Goal: Task Accomplishment & Management: Complete application form

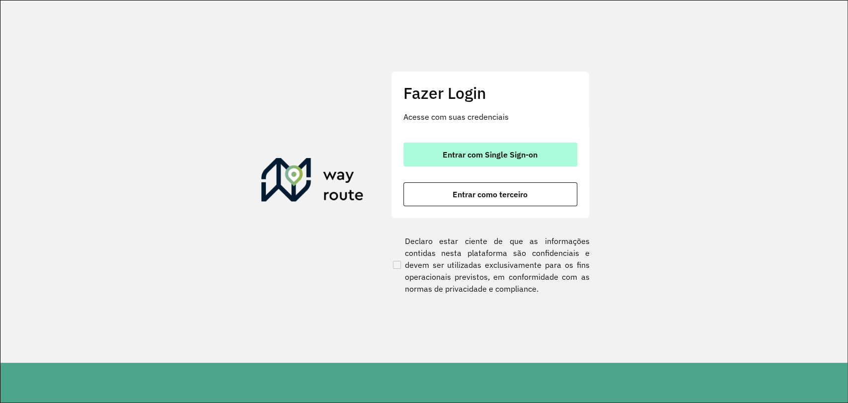
click at [502, 157] on span "Entrar com Single Sign-on" at bounding box center [490, 155] width 95 height 8
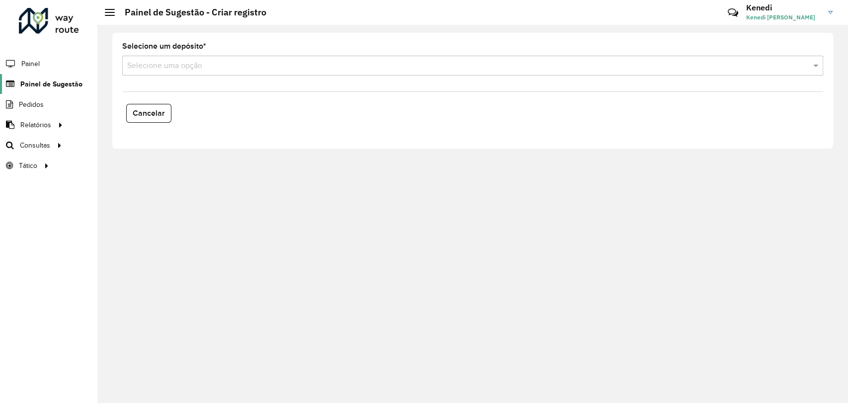
click at [73, 81] on span "Painel de Sugestão" at bounding box center [51, 84] width 62 height 10
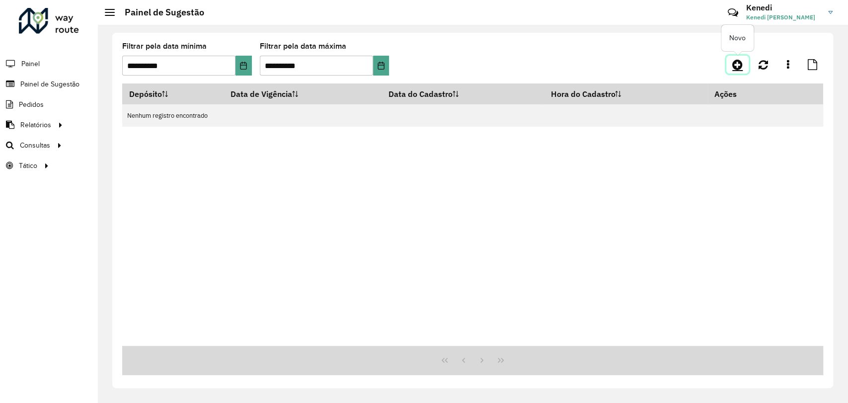
click at [734, 63] on icon at bounding box center [737, 65] width 10 height 12
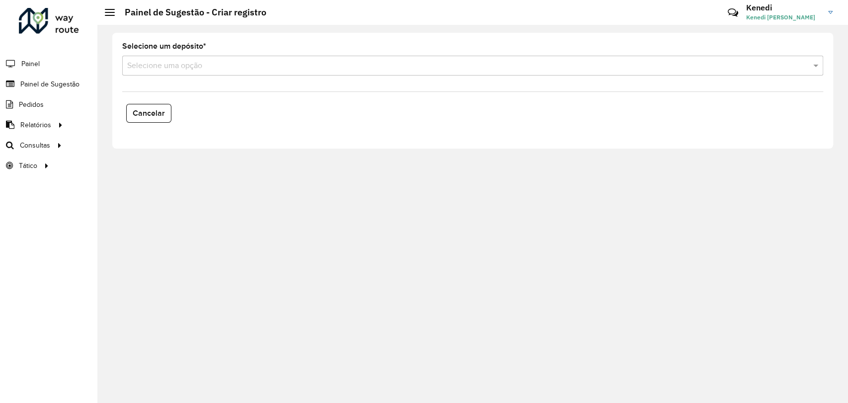
click at [542, 71] on input "text" at bounding box center [462, 66] width 671 height 12
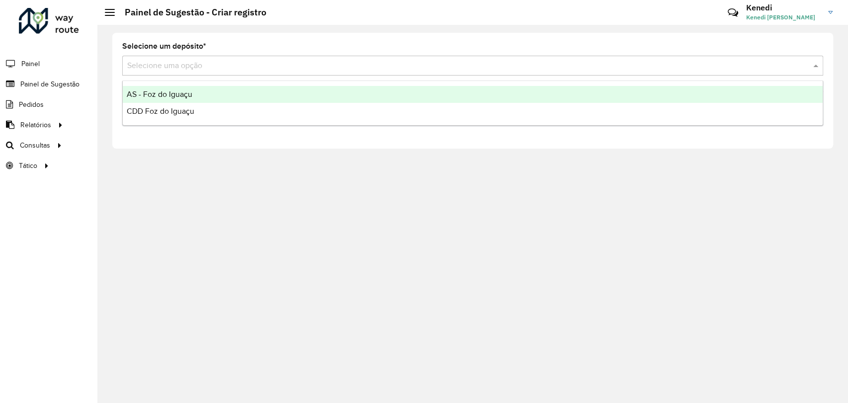
click at [192, 92] on div "AS - Foz do Iguaçu" at bounding box center [473, 94] width 700 height 17
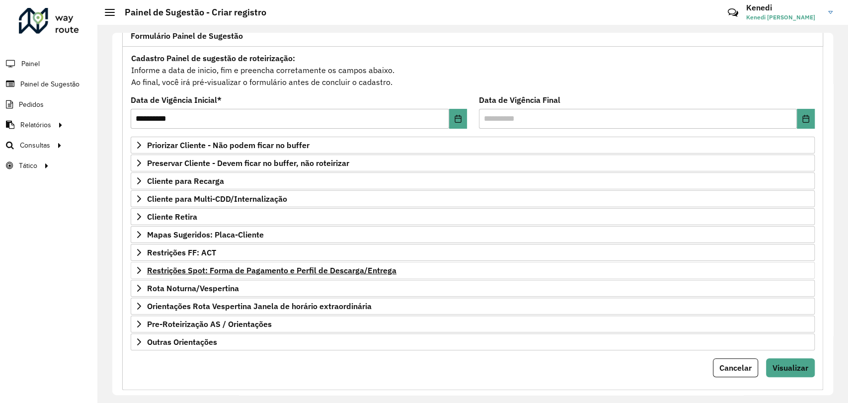
scroll to position [90, 0]
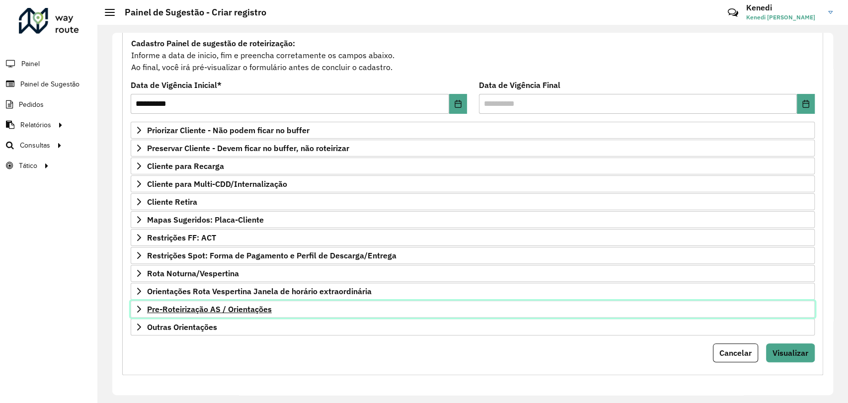
click at [138, 307] on icon at bounding box center [139, 309] width 8 height 8
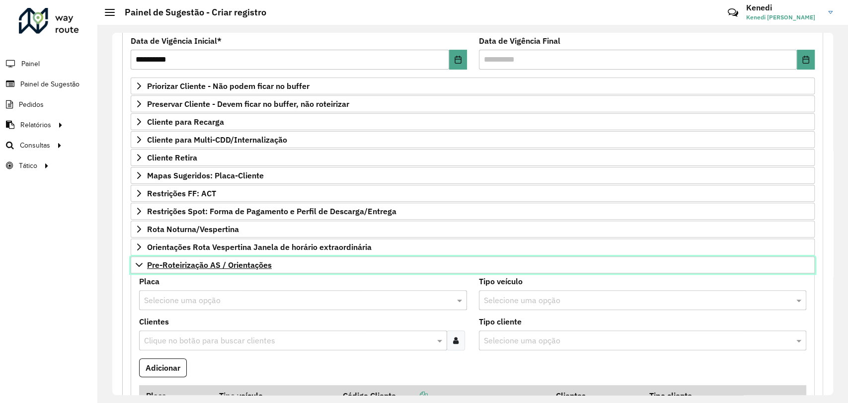
scroll to position [256, 0]
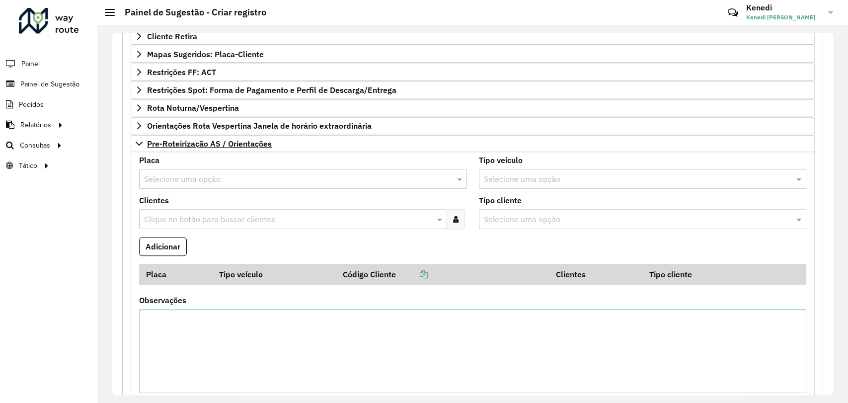
click at [233, 176] on input "text" at bounding box center [293, 179] width 298 height 12
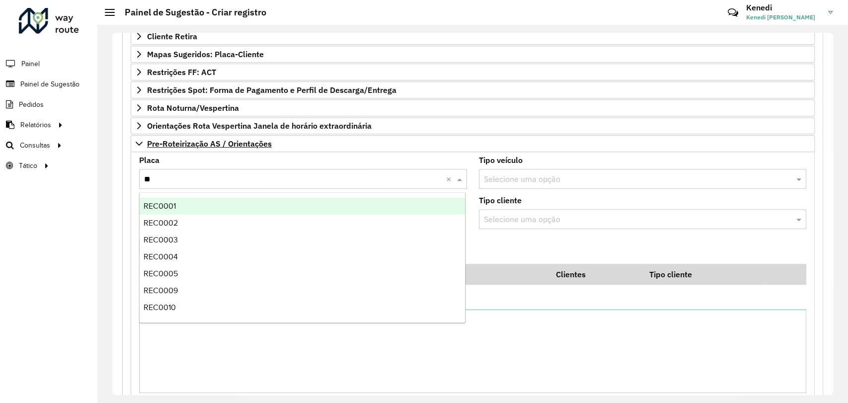
type input "***"
click at [242, 199] on div "REC0001" at bounding box center [302, 206] width 325 height 17
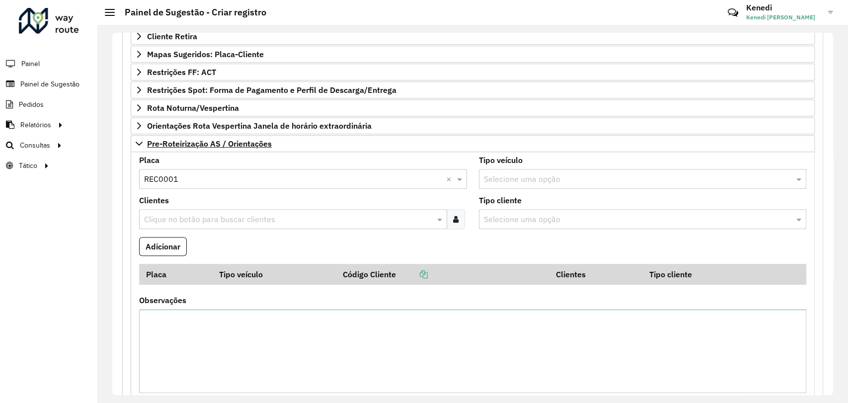
click at [233, 211] on div "Clique no botão para buscar clientes" at bounding box center [293, 219] width 308 height 20
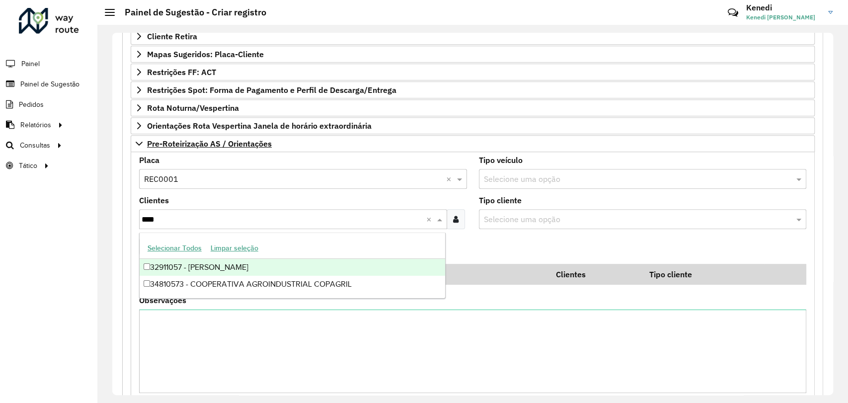
type input "*****"
click at [248, 272] on div "34810573 - COOPERATIVA AGROINDUSTRIAL COPAGRIL" at bounding box center [293, 267] width 306 height 17
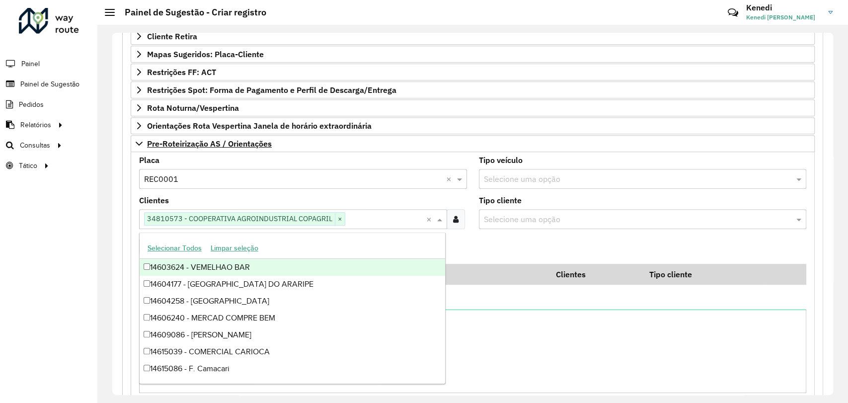
click at [467, 241] on formly-field "Adicionar" at bounding box center [472, 250] width 679 height 27
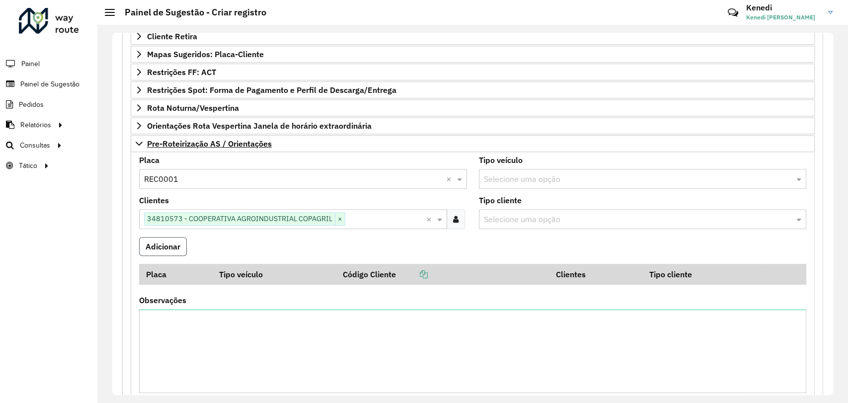
click at [164, 243] on button "Adicionar" at bounding box center [163, 246] width 48 height 19
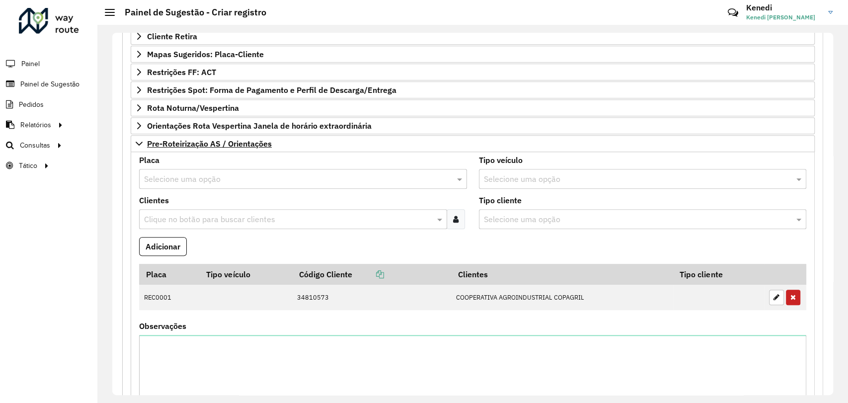
click at [207, 180] on input "text" at bounding box center [293, 179] width 298 height 12
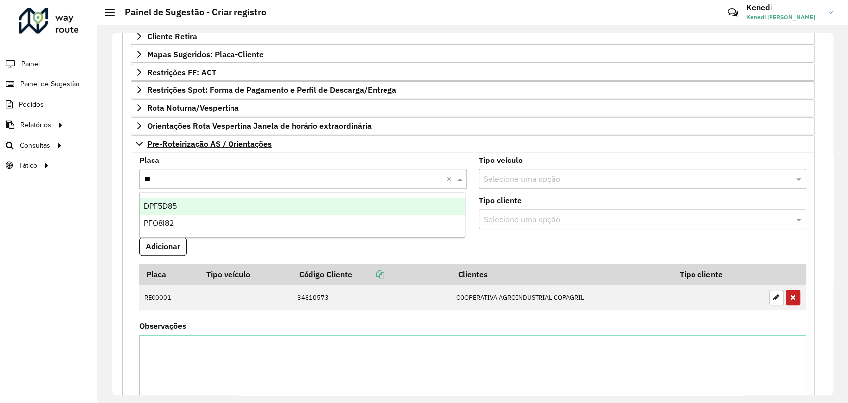
type input "***"
click at [201, 199] on div "PFO8I82" at bounding box center [302, 206] width 325 height 17
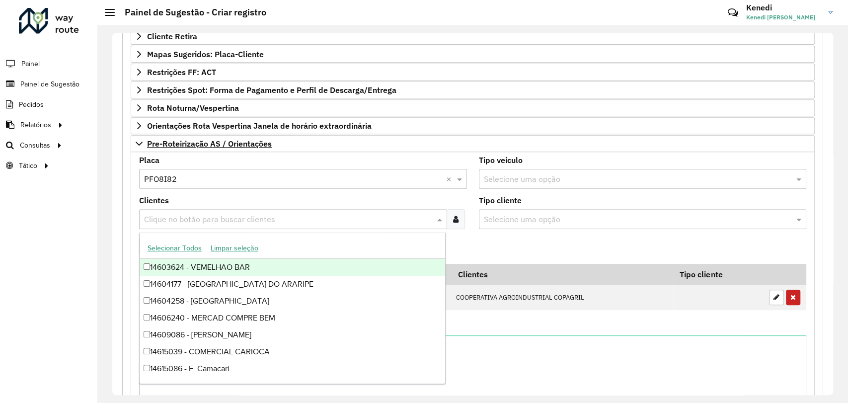
click at [187, 217] on input "text" at bounding box center [288, 220] width 293 height 12
type input "****"
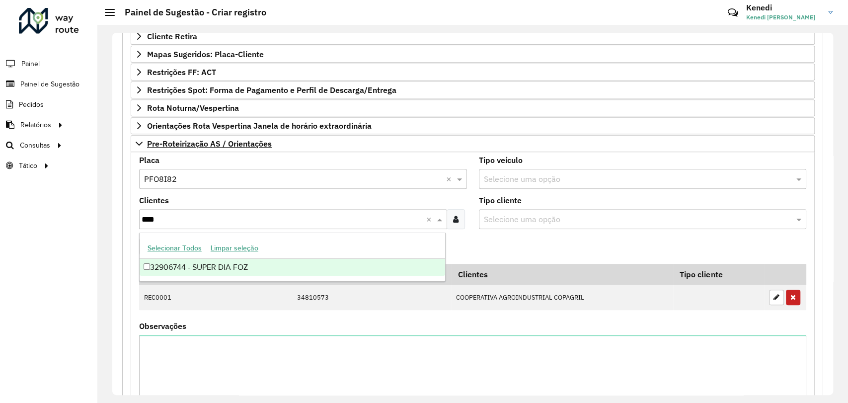
click at [190, 263] on div "32906744 - SUPER DIA FOZ" at bounding box center [293, 267] width 306 height 17
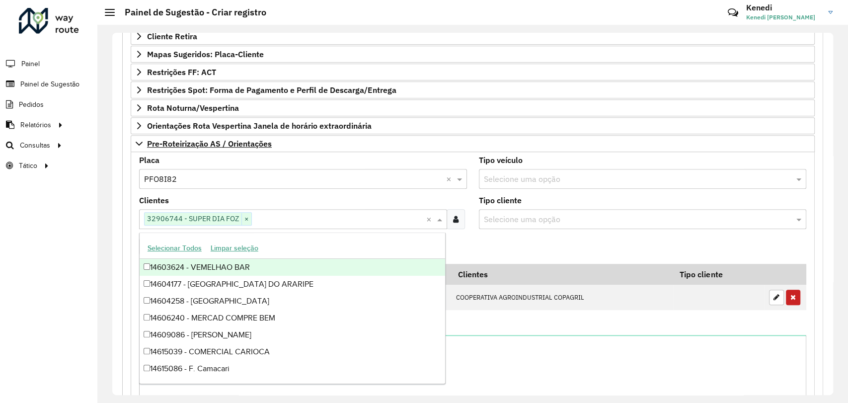
click at [498, 242] on formly-field "Adicionar" at bounding box center [472, 250] width 679 height 27
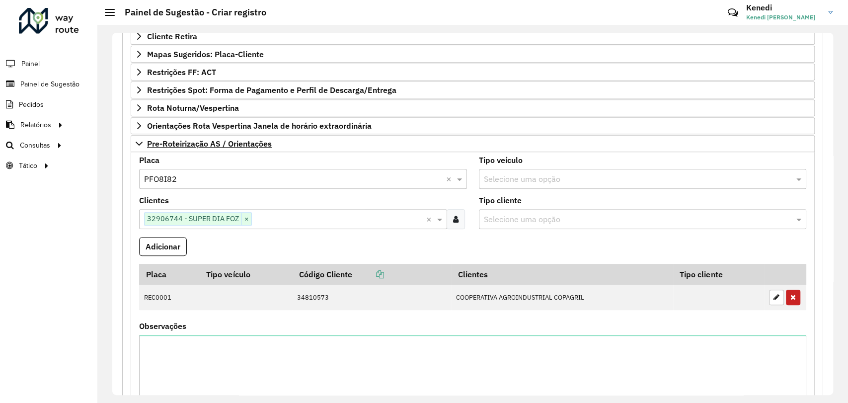
click at [178, 247] on button "Adicionar" at bounding box center [163, 246] width 48 height 19
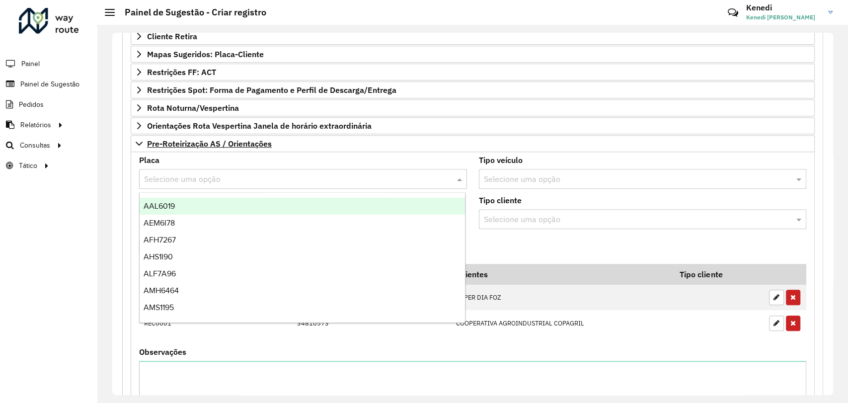
click at [205, 177] on input "text" at bounding box center [293, 179] width 298 height 12
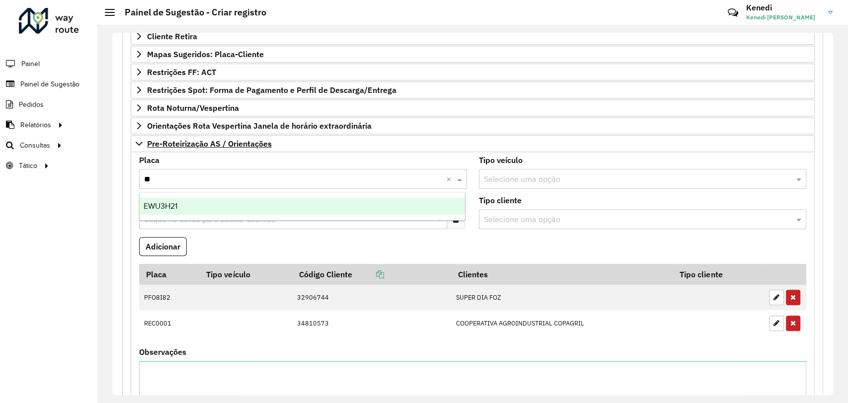
type input "***"
click at [197, 206] on div "EWU3H21" at bounding box center [302, 206] width 325 height 17
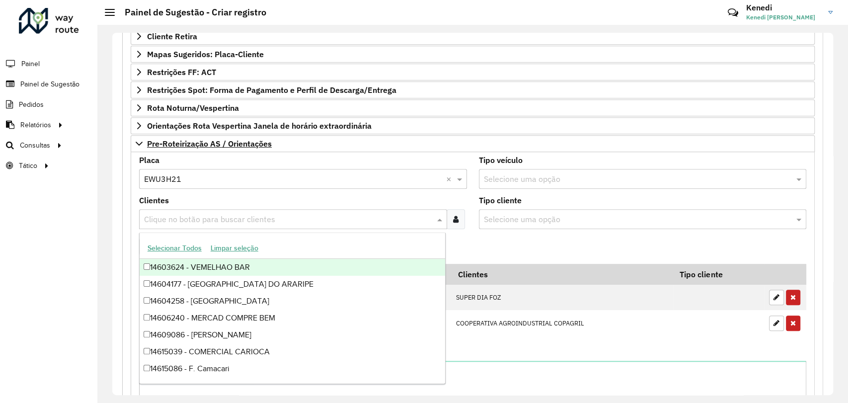
click at [195, 214] on input "text" at bounding box center [288, 220] width 293 height 12
type input "***"
click at [197, 264] on div "32900732 - PEDRO MUFFATO E CIA" at bounding box center [293, 267] width 306 height 17
click at [492, 233] on formly-field "Tipo cliente Selecione uma opção" at bounding box center [643, 217] width 340 height 40
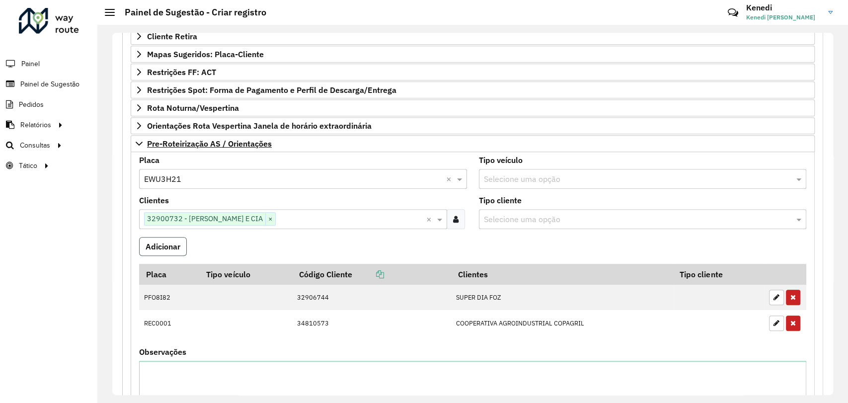
click at [181, 248] on button "Adicionar" at bounding box center [163, 246] width 48 height 19
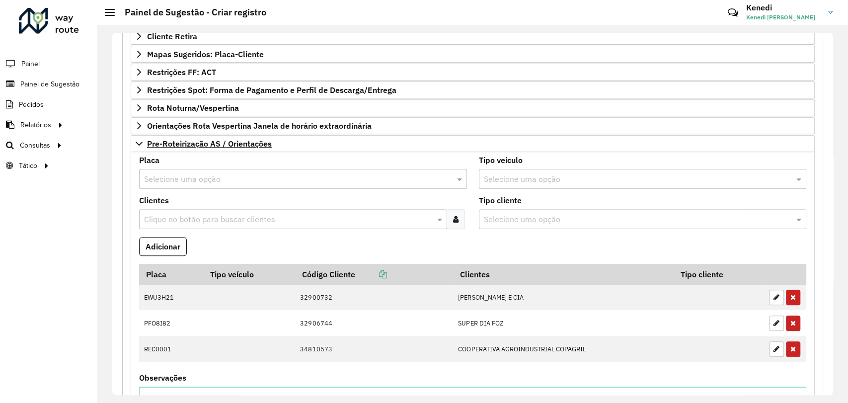
click at [211, 178] on input "text" at bounding box center [293, 179] width 298 height 12
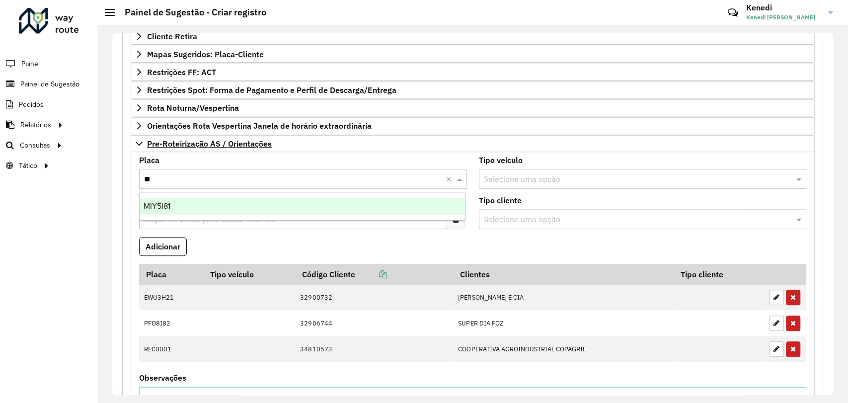
type input "***"
click at [194, 212] on div "MIY5I81" at bounding box center [302, 206] width 325 height 17
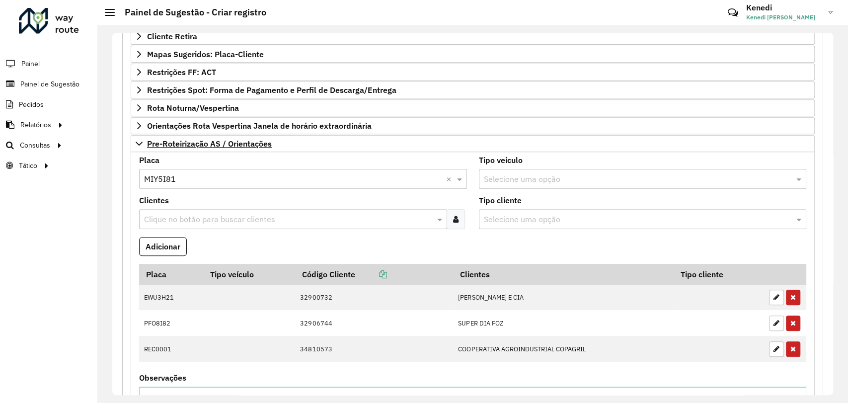
click at [194, 219] on input "text" at bounding box center [288, 220] width 293 height 12
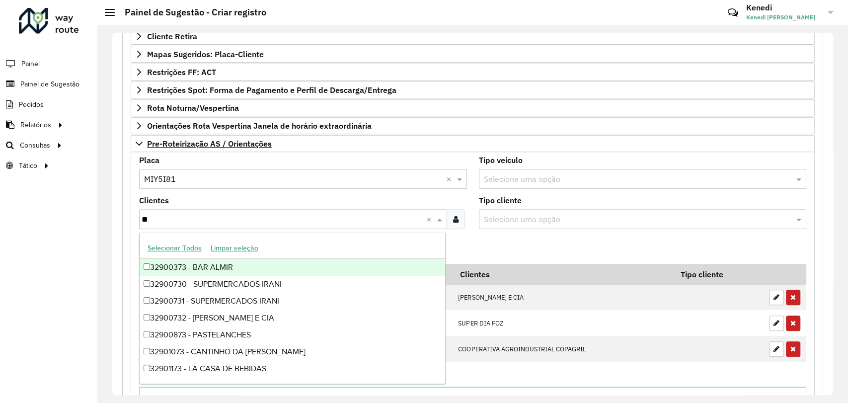
type input "***"
click at [211, 270] on div "32900731 - SUPERMERCADOS IRANI" at bounding box center [293, 267] width 306 height 17
click at [473, 241] on formly-field "Adicionar" at bounding box center [472, 250] width 679 height 27
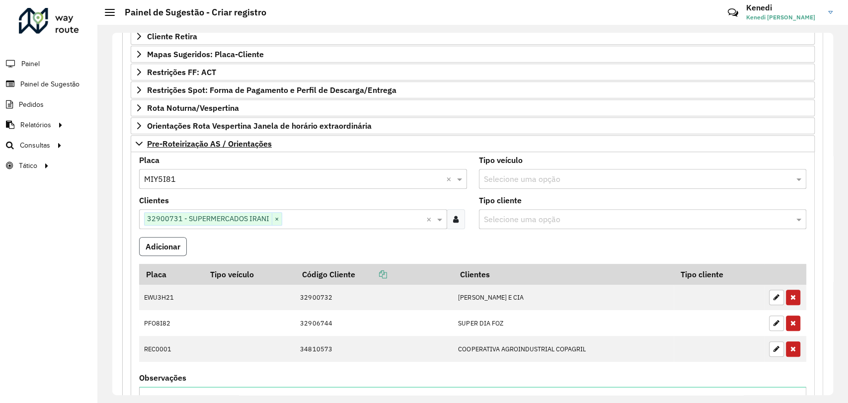
click at [166, 249] on button "Adicionar" at bounding box center [163, 246] width 48 height 19
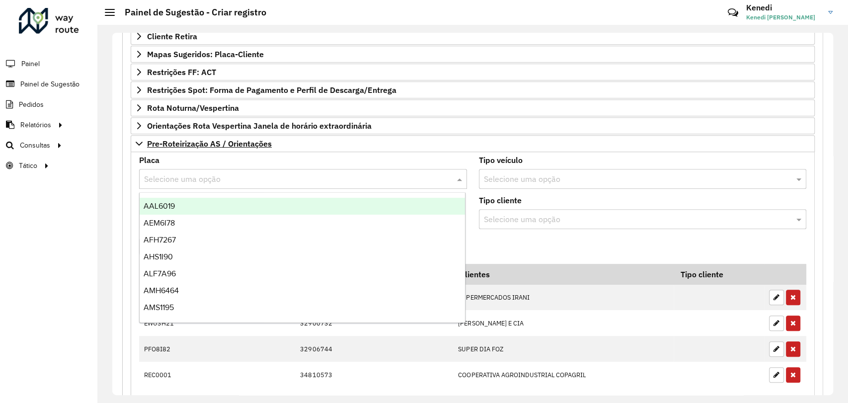
click at [223, 173] on input "text" at bounding box center [293, 179] width 298 height 12
type input "***"
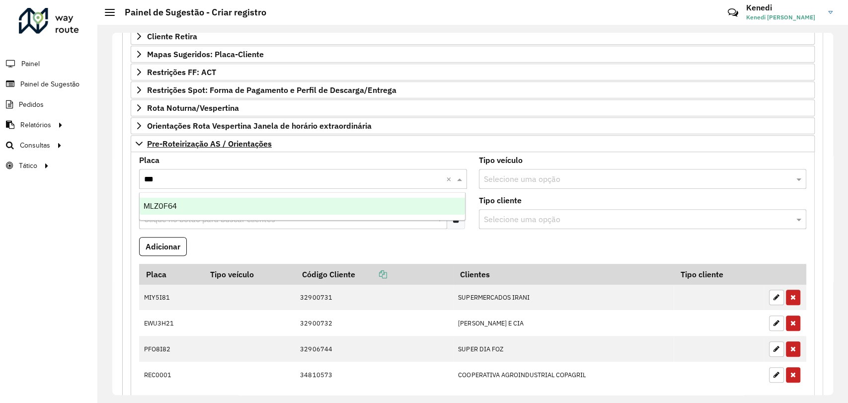
drag, startPoint x: 199, startPoint y: 204, endPoint x: 196, endPoint y: 209, distance: 5.1
click at [199, 205] on div "MLZ0F64" at bounding box center [302, 206] width 325 height 17
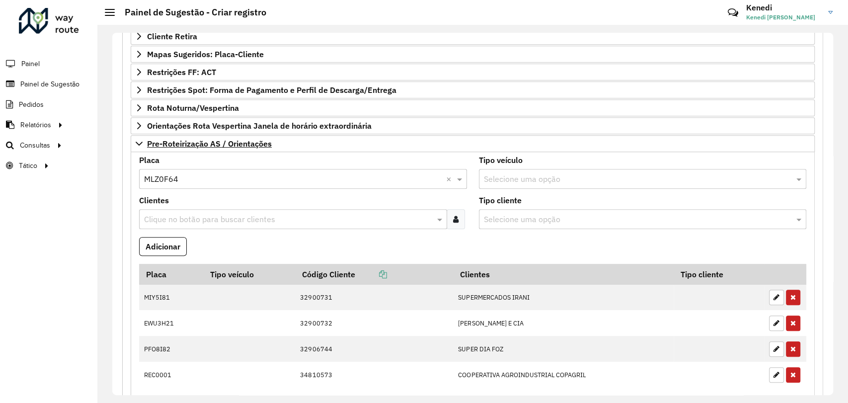
click at [193, 215] on input "text" at bounding box center [288, 220] width 293 height 12
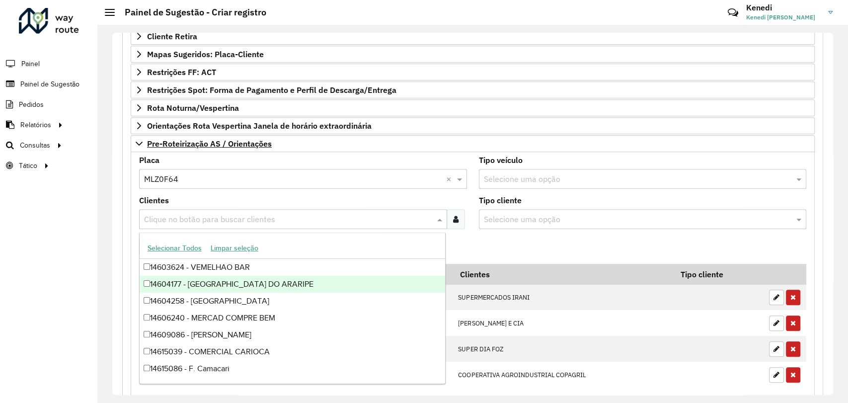
click at [184, 216] on input "text" at bounding box center [288, 220] width 293 height 12
type input "***"
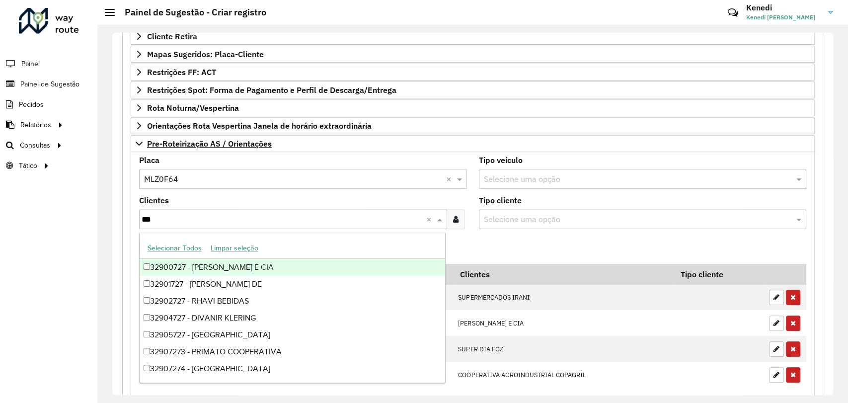
click at [159, 264] on div "32900727 - PEDRO MUFFATO E CIA" at bounding box center [293, 267] width 306 height 17
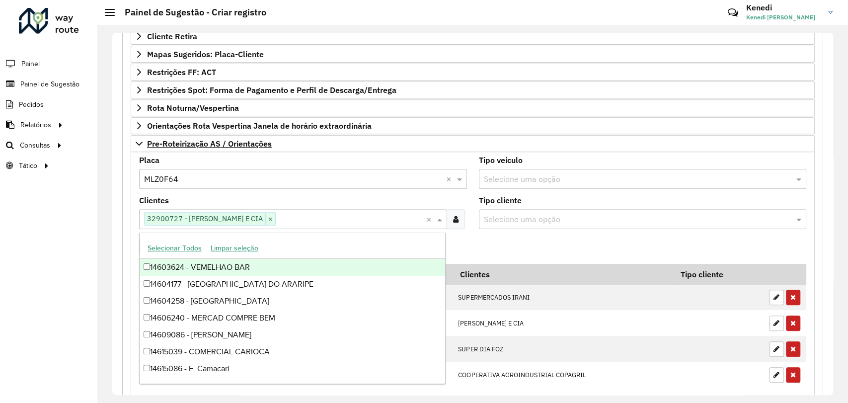
click at [487, 243] on formly-field "Adicionar" at bounding box center [472, 250] width 679 height 27
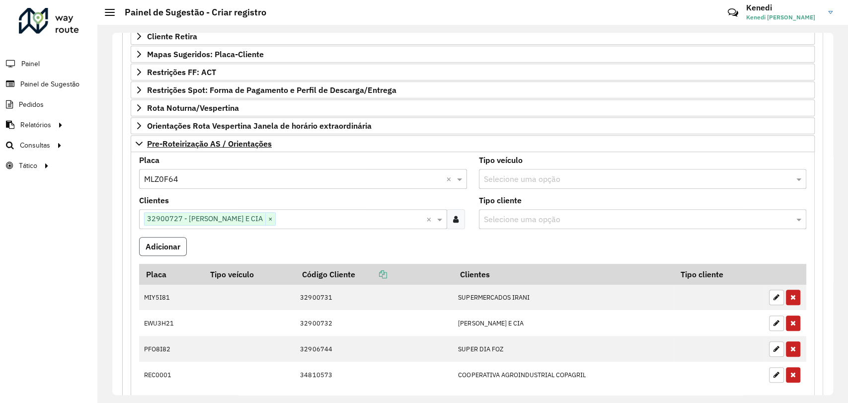
click at [170, 242] on button "Adicionar" at bounding box center [163, 246] width 48 height 19
click at [231, 180] on input "text" at bounding box center [293, 179] width 298 height 12
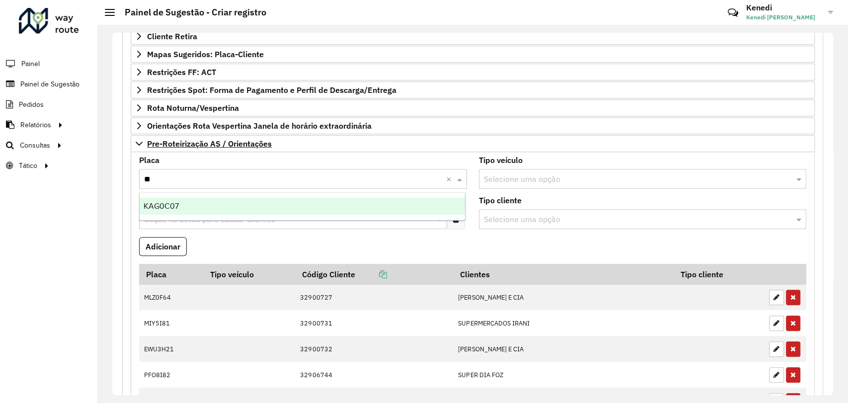
type input "***"
drag, startPoint x: 193, startPoint y: 207, endPoint x: 190, endPoint y: 212, distance: 5.8
click at [193, 207] on div "KAG0C07" at bounding box center [302, 206] width 325 height 17
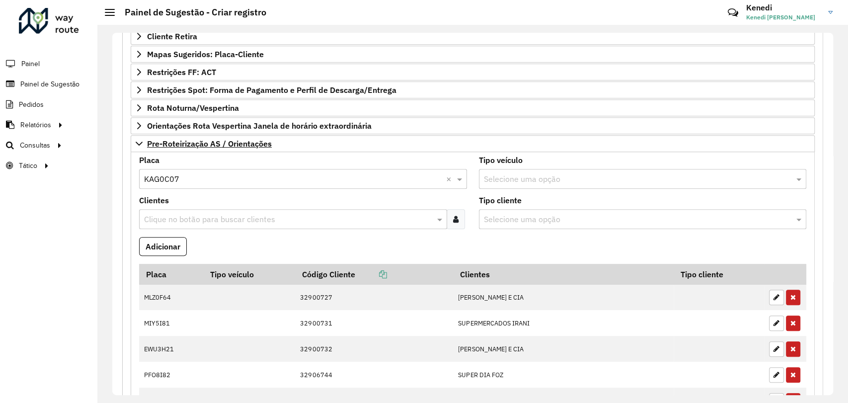
click at [184, 217] on input "text" at bounding box center [288, 220] width 293 height 12
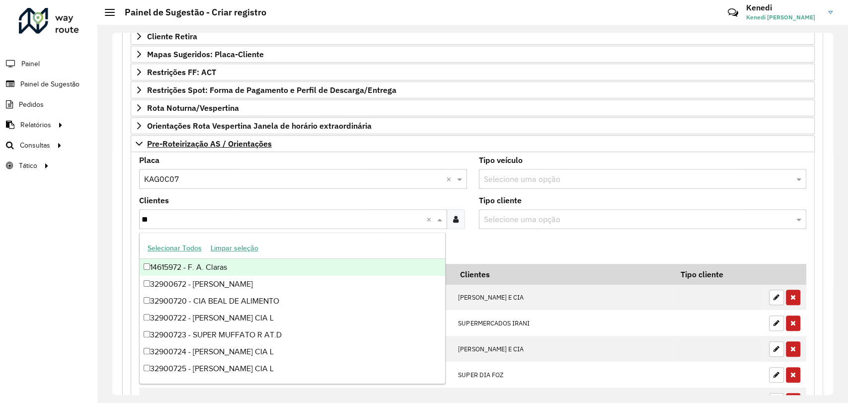
type input "***"
click at [189, 268] on div "32900728 - PEDRO MUFFATO E CIA" at bounding box center [293, 267] width 306 height 17
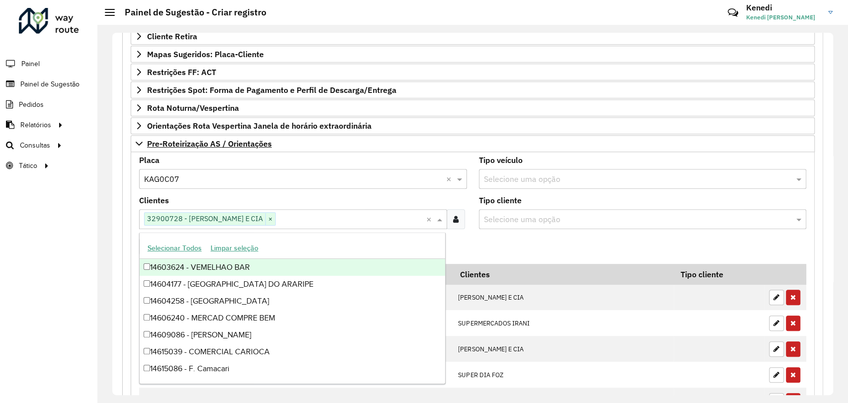
click at [489, 244] on formly-field "Adicionar" at bounding box center [472, 250] width 679 height 27
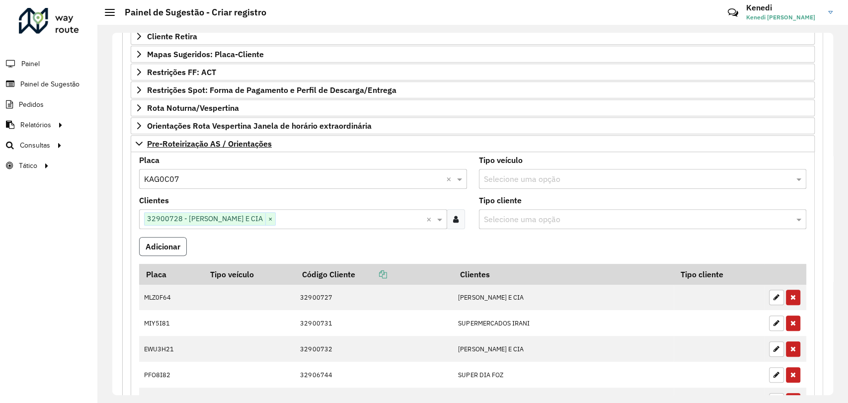
click at [163, 247] on button "Adicionar" at bounding box center [163, 246] width 48 height 19
click at [272, 174] on input "text" at bounding box center [293, 179] width 298 height 12
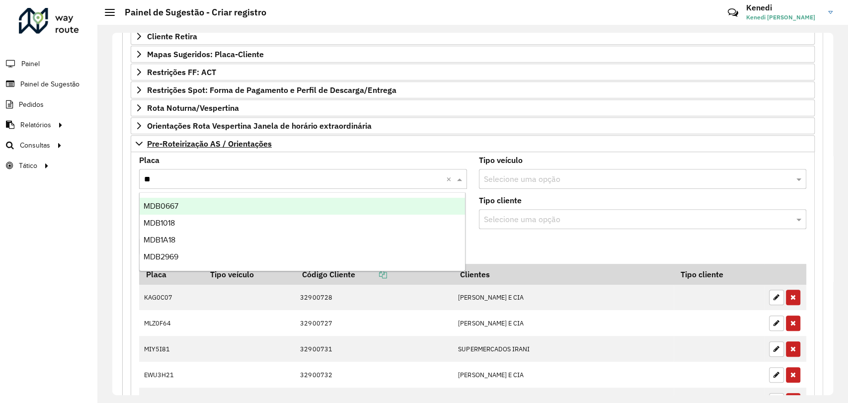
type input "***"
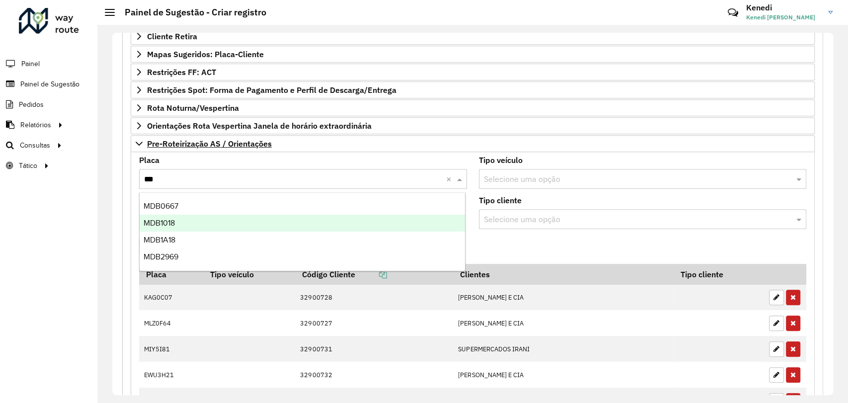
click at [197, 234] on div "MDB1A18" at bounding box center [302, 240] width 325 height 17
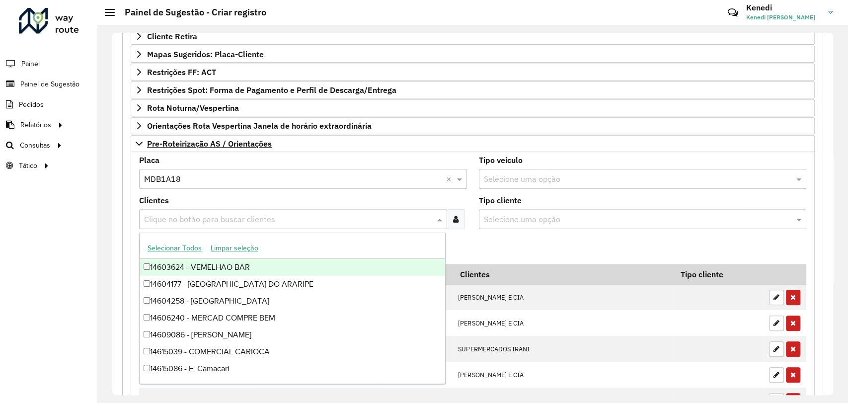
click at [204, 220] on input "text" at bounding box center [288, 220] width 293 height 12
type input "****"
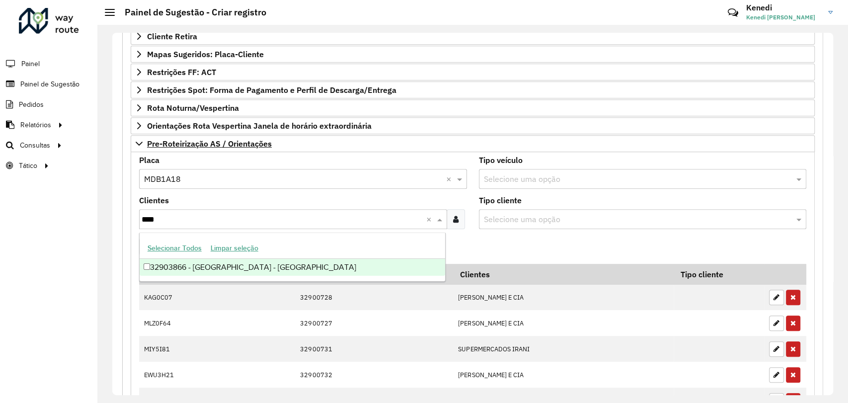
click at [191, 266] on div "32903866 - Muffatao - Santa Cru" at bounding box center [293, 267] width 306 height 17
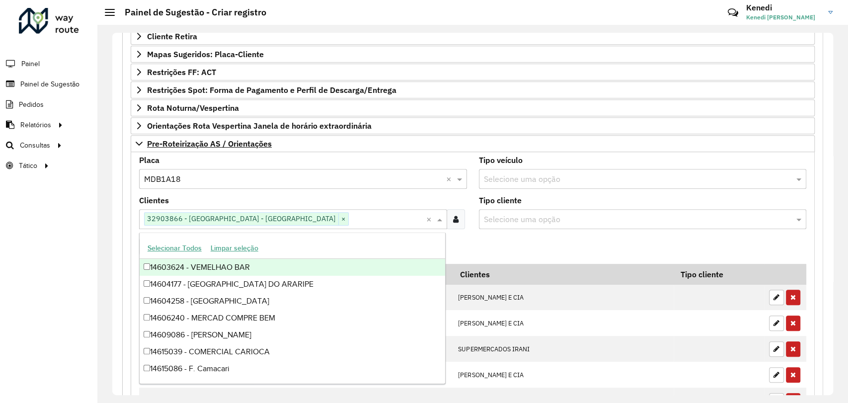
click at [488, 249] on formly-field "Adicionar" at bounding box center [472, 250] width 679 height 27
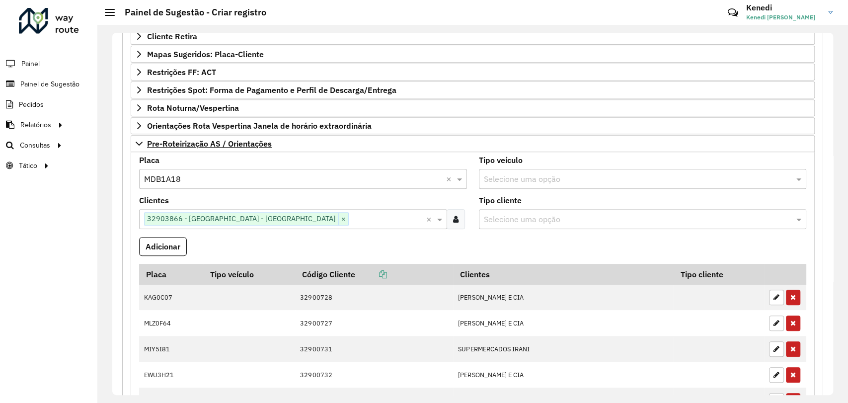
click at [176, 244] on button "Adicionar" at bounding box center [163, 246] width 48 height 19
click at [198, 178] on input "text" at bounding box center [293, 179] width 298 height 12
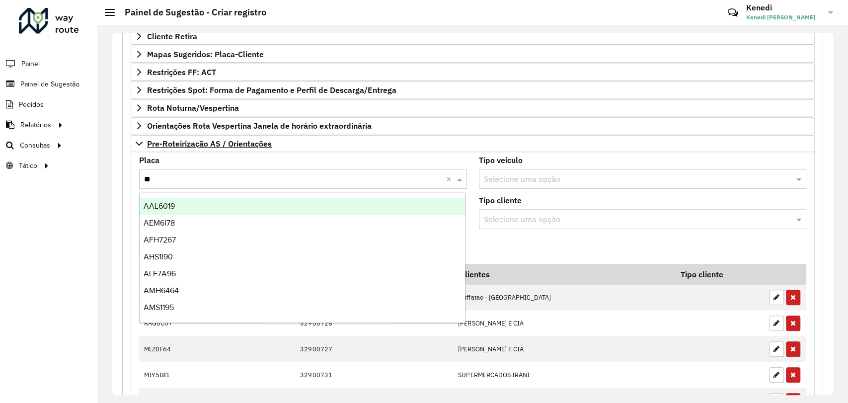
type input "***"
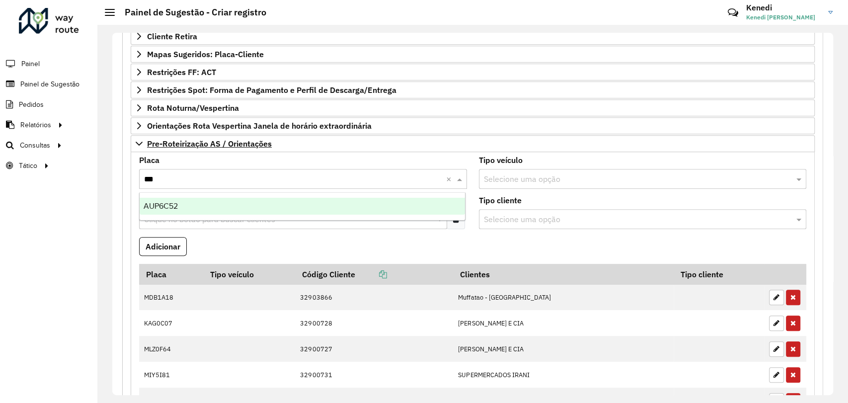
click at [183, 210] on div "AUP6C52" at bounding box center [302, 206] width 325 height 17
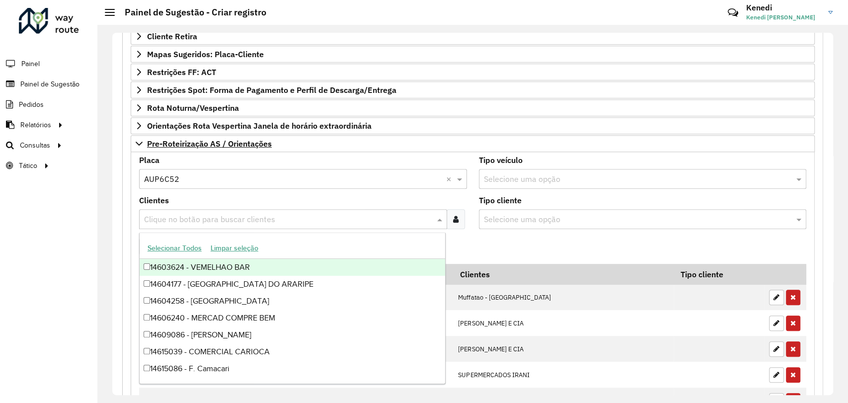
click at [179, 219] on input "text" at bounding box center [288, 220] width 293 height 12
type input "****"
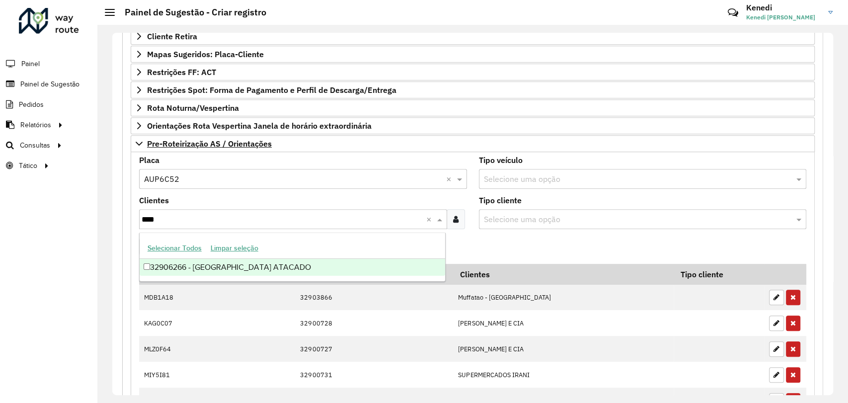
click at [179, 267] on div "32906266 - IRANI ATACADO" at bounding box center [293, 267] width 306 height 17
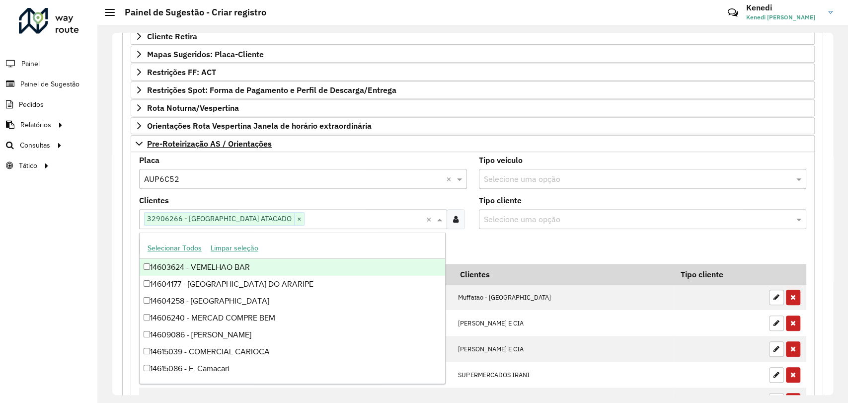
click at [485, 253] on formly-field "Adicionar" at bounding box center [472, 250] width 679 height 27
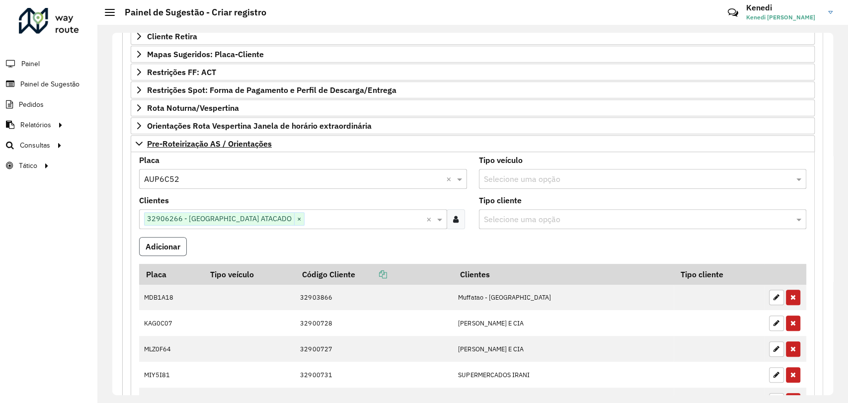
click at [172, 239] on button "Adicionar" at bounding box center [163, 246] width 48 height 19
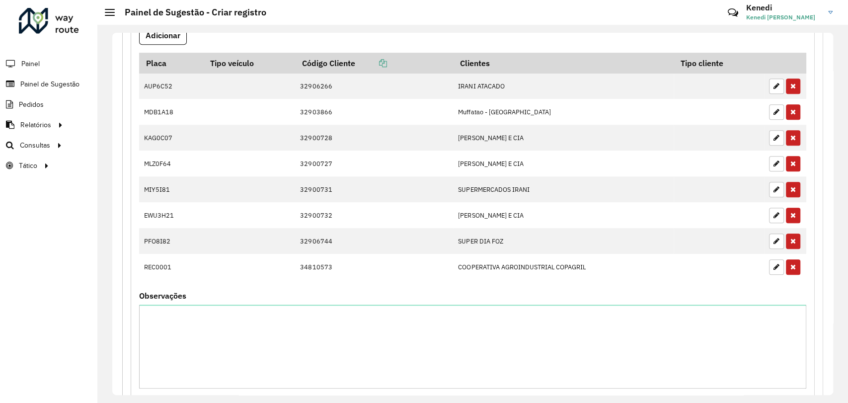
scroll to position [550, 0]
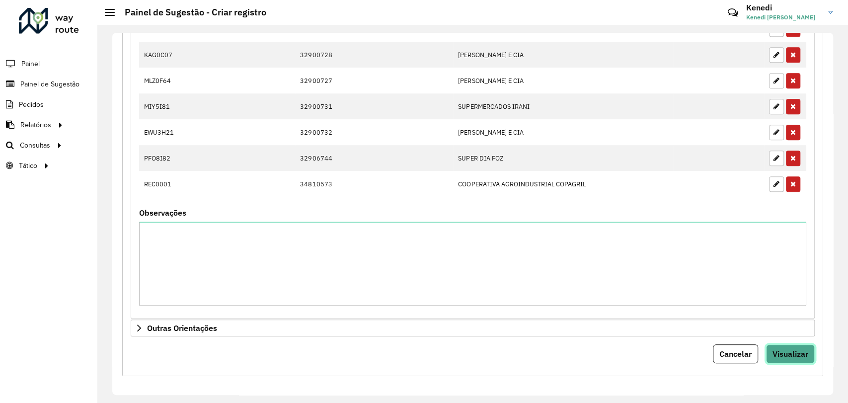
click at [790, 349] on span "Visualizar" at bounding box center [791, 354] width 36 height 10
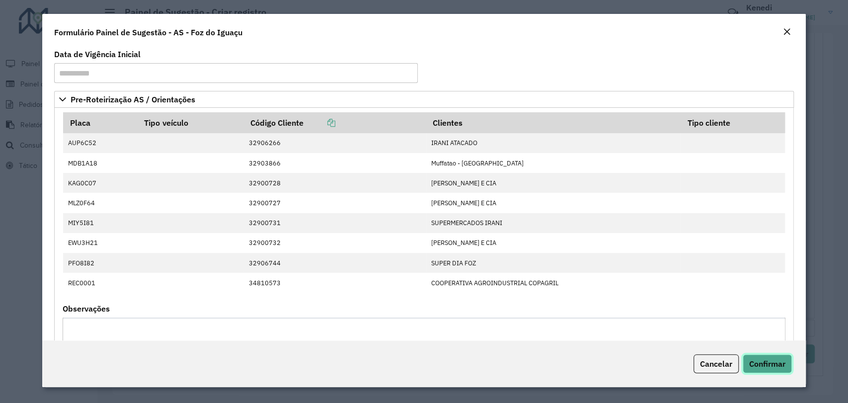
click at [767, 363] on span "Confirmar" at bounding box center [767, 364] width 36 height 10
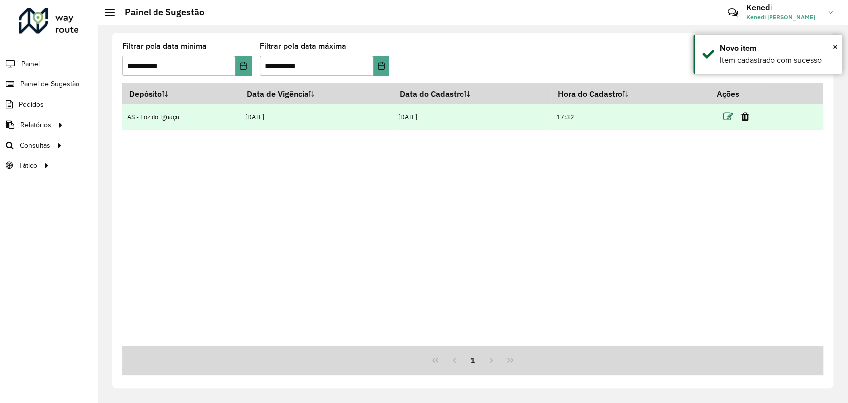
click at [731, 116] on icon at bounding box center [728, 117] width 10 height 10
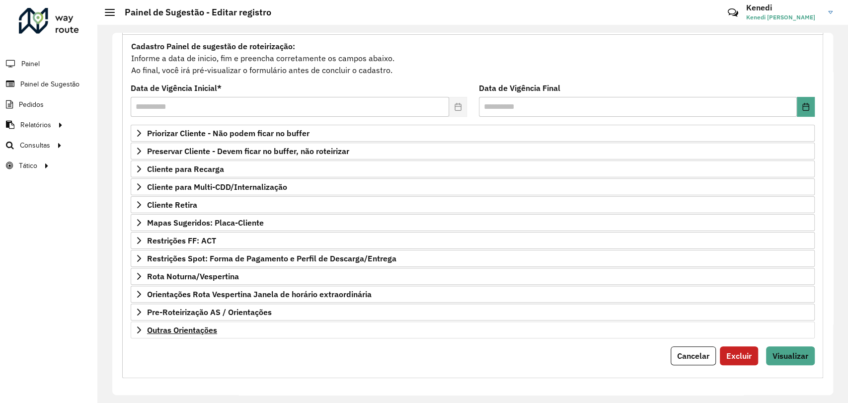
scroll to position [90, 0]
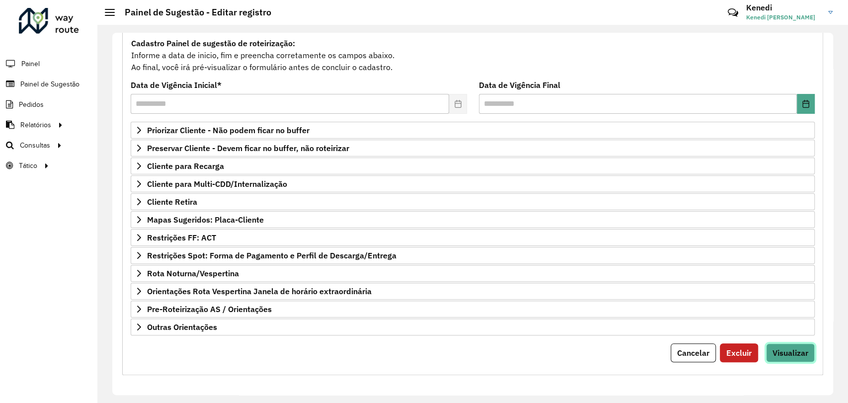
click at [783, 350] on span "Visualizar" at bounding box center [791, 353] width 36 height 10
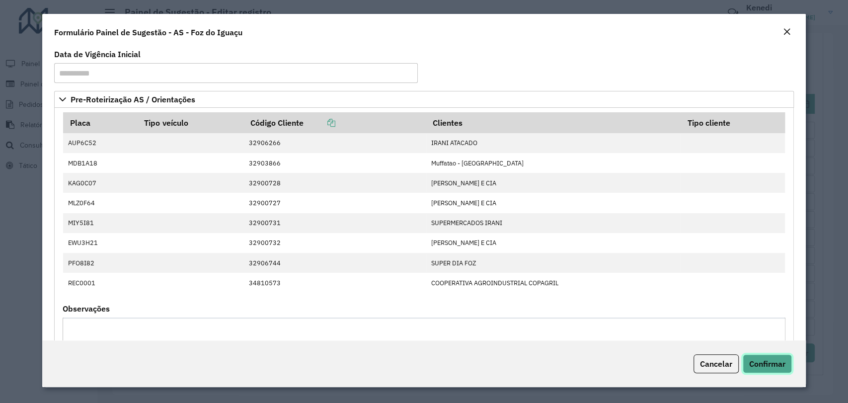
click at [773, 367] on span "Confirmar" at bounding box center [767, 364] width 36 height 10
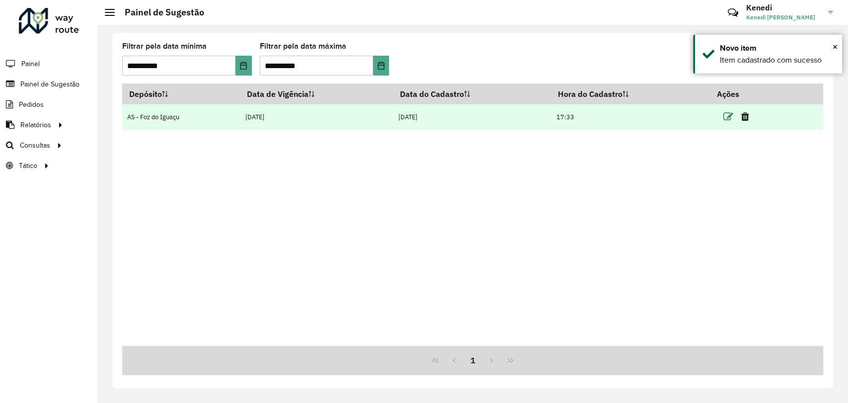
click at [727, 117] on icon at bounding box center [728, 117] width 10 height 10
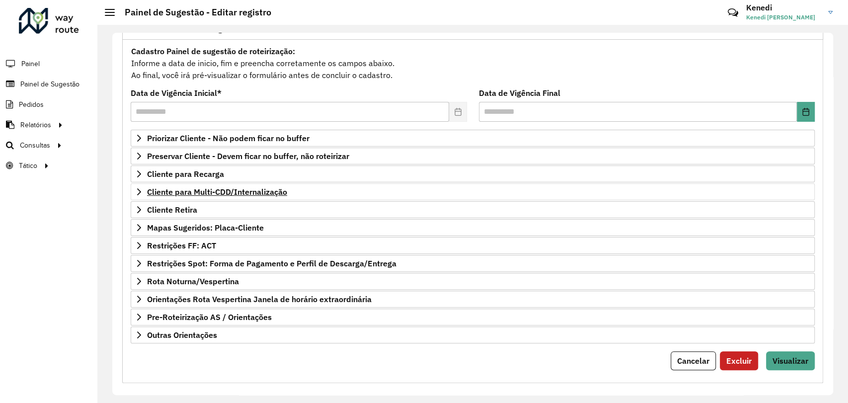
scroll to position [90, 0]
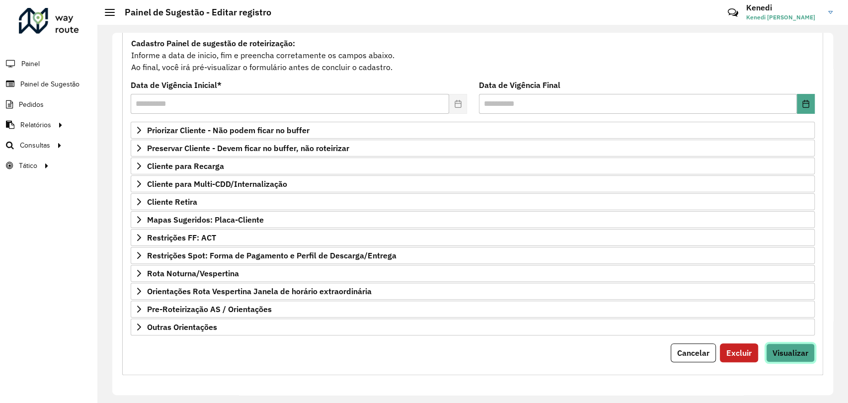
click at [787, 351] on span "Visualizar" at bounding box center [791, 353] width 36 height 10
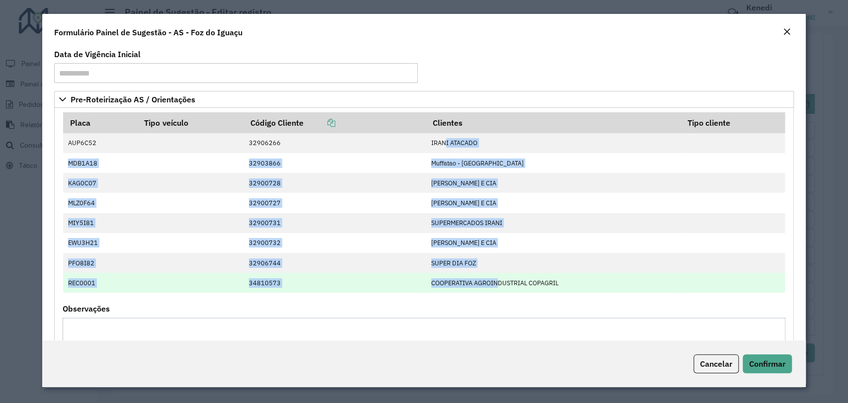
drag, startPoint x: 439, startPoint y: 144, endPoint x: 493, endPoint y: 282, distance: 148.4
click at [493, 282] on tbody "AUP6C52 32906266 IRANI ATACADO MDB1A18 32903866 Muffatao - Santa Cru KAG0C07 32…" at bounding box center [424, 212] width 722 height 159
click at [139, 290] on td at bounding box center [191, 283] width 106 height 20
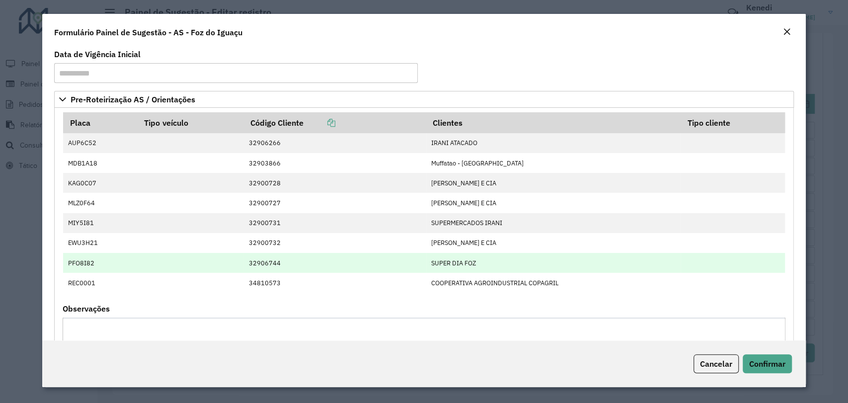
click at [90, 271] on td "PFO8I82" at bounding box center [100, 263] width 75 height 20
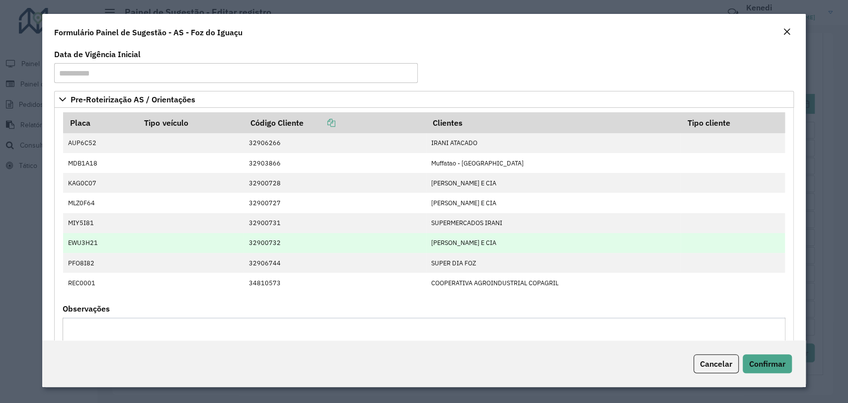
click at [91, 243] on td "EWU3H21" at bounding box center [100, 243] width 75 height 20
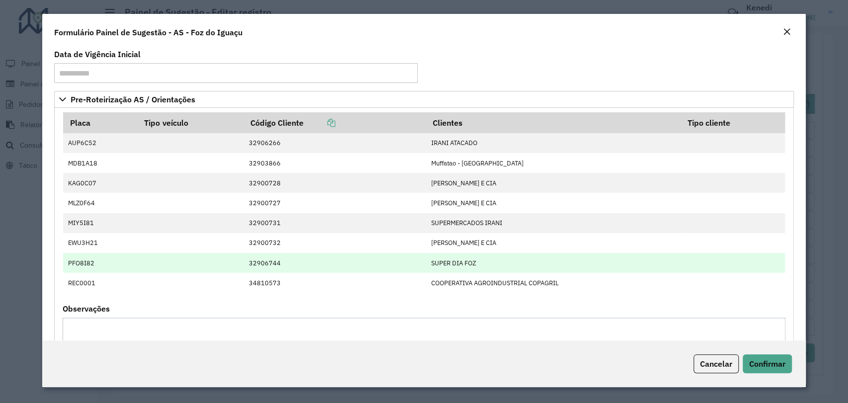
click at [88, 270] on td "PFO8I82" at bounding box center [100, 263] width 75 height 20
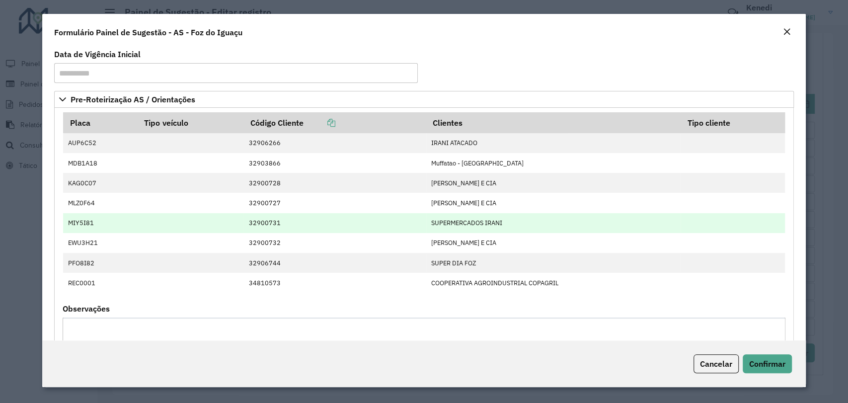
drag, startPoint x: 90, startPoint y: 244, endPoint x: 88, endPoint y: 224, distance: 21.0
click at [90, 243] on td "EWU3H21" at bounding box center [100, 243] width 75 height 20
click at [88, 224] on td "MIY5I81" at bounding box center [100, 223] width 75 height 20
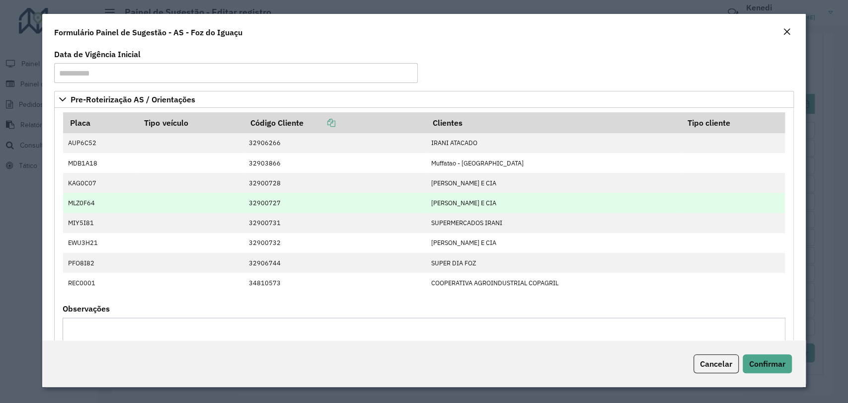
click at [88, 199] on td "MLZ0F64" at bounding box center [100, 203] width 75 height 20
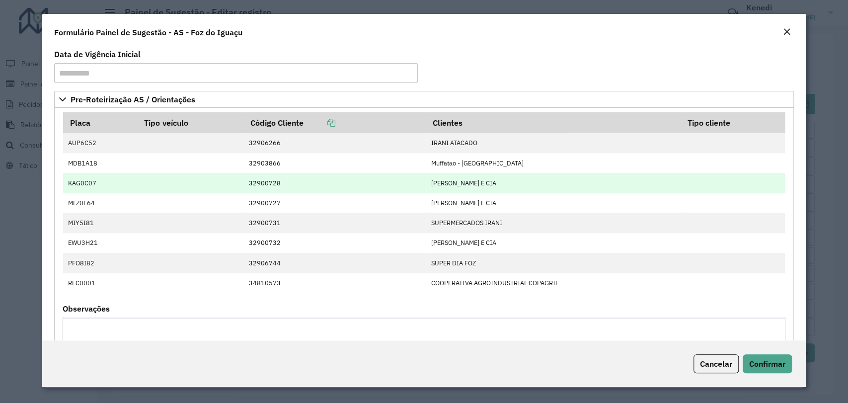
click at [89, 176] on td "KAG0C07" at bounding box center [100, 183] width 75 height 20
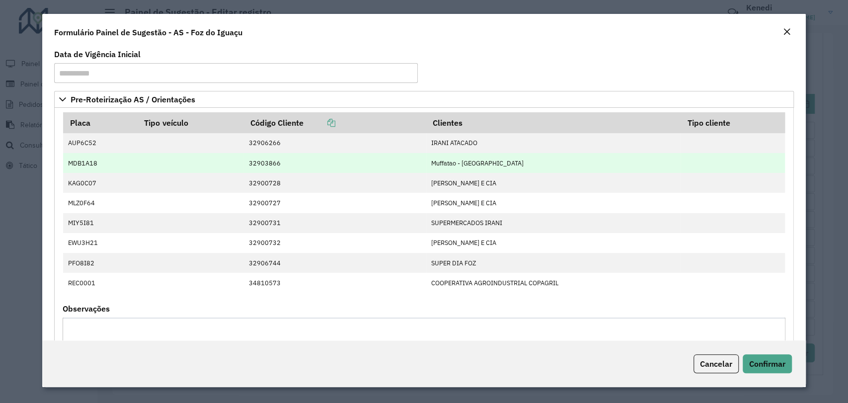
click at [92, 160] on td "MDB1A18" at bounding box center [100, 163] width 75 height 20
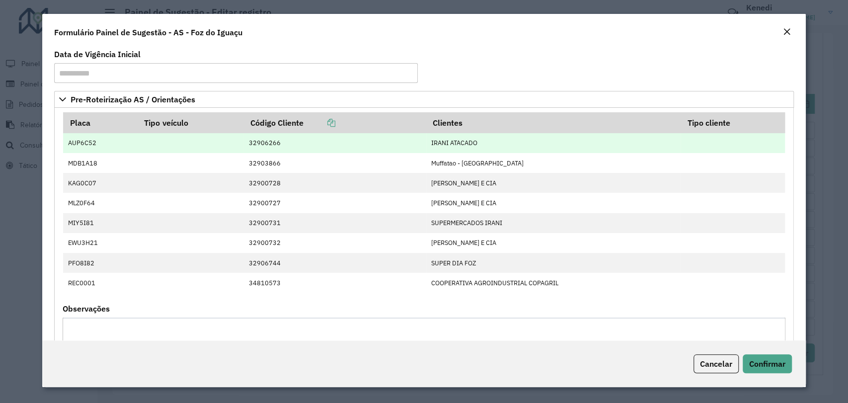
click at [89, 139] on td "AUP6C52" at bounding box center [100, 143] width 75 height 20
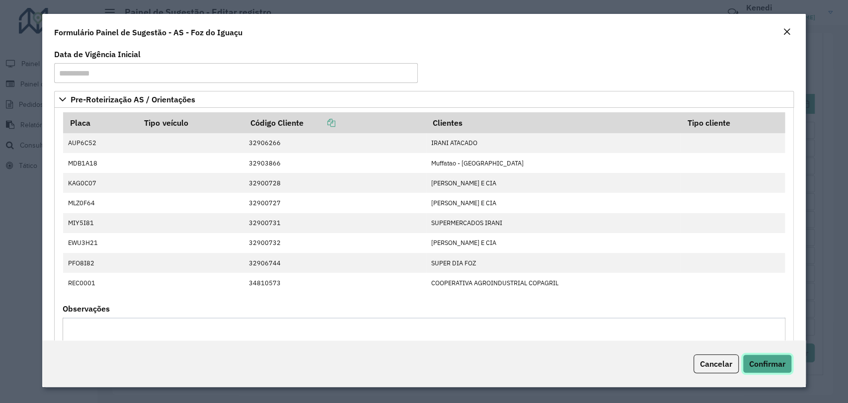
click at [779, 362] on span "Confirmar" at bounding box center [767, 364] width 36 height 10
